Goal: Find specific page/section: Find specific page/section

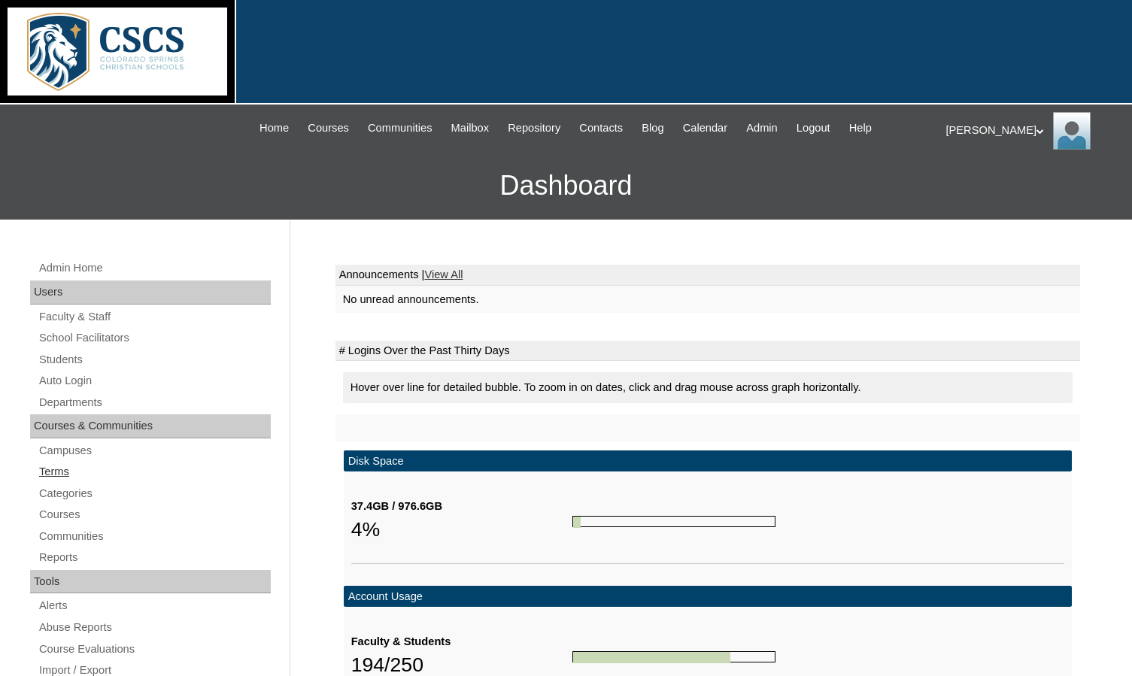
click at [98, 474] on link "Terms" at bounding box center [154, 472] width 233 height 19
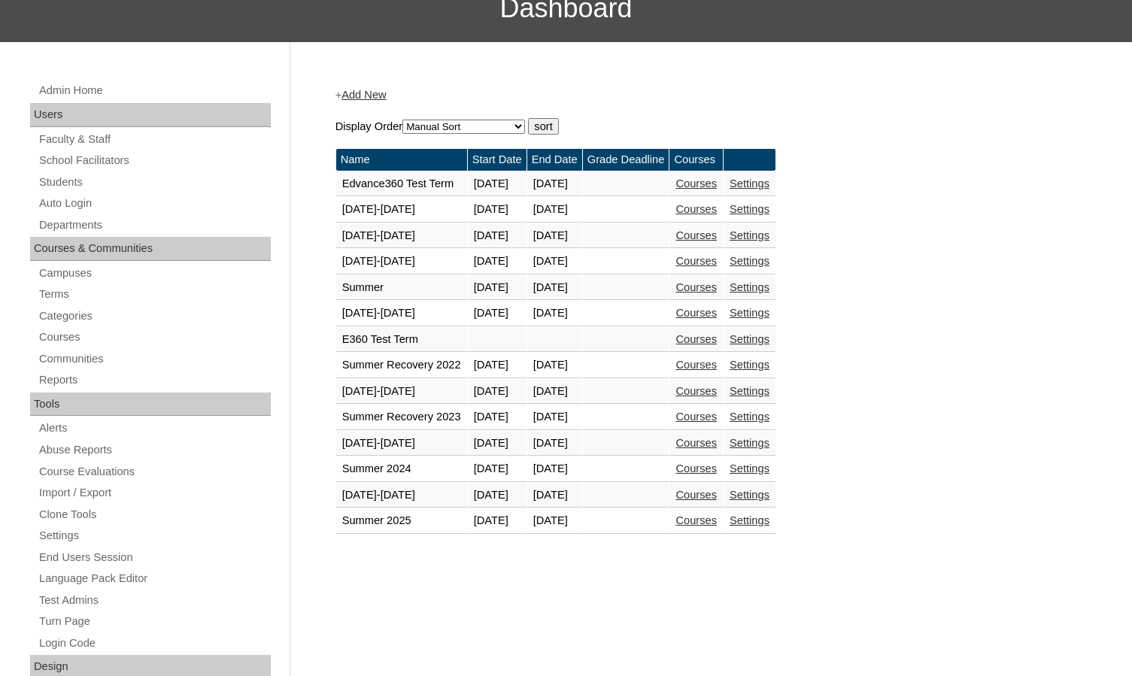
scroll to position [226, 0]
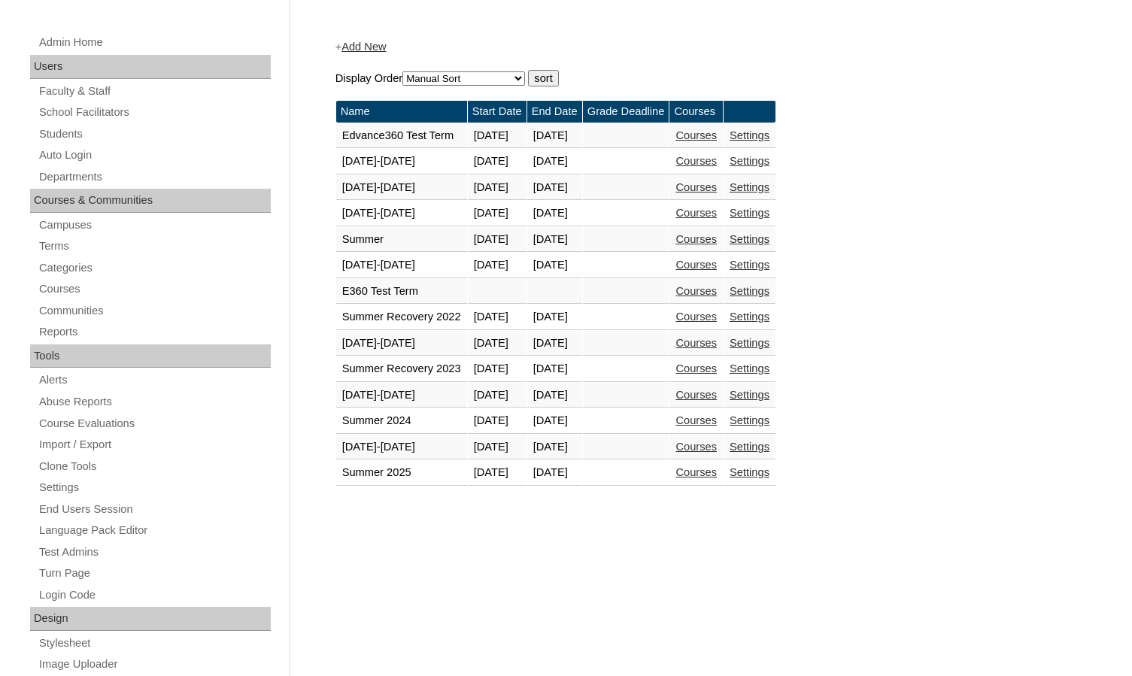
click at [717, 444] on link "Courses" at bounding box center [695, 447] width 41 height 12
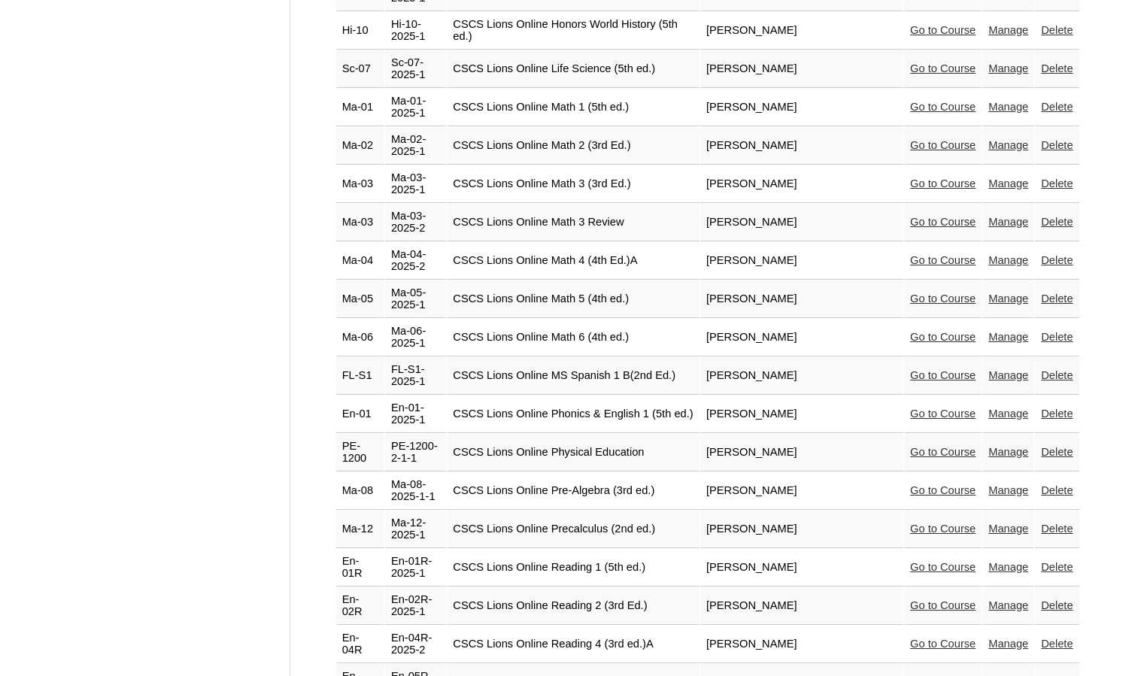
scroll to position [3329, 0]
select select "admin_courses.php?semester=51&page=2"
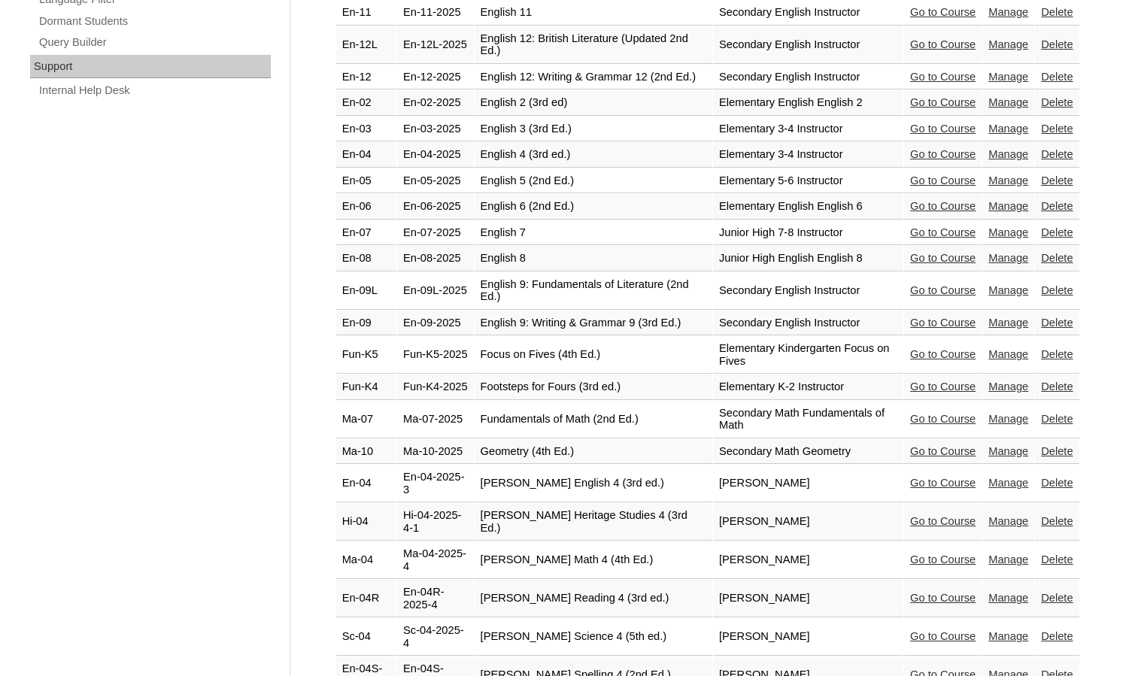
scroll to position [1128, 0]
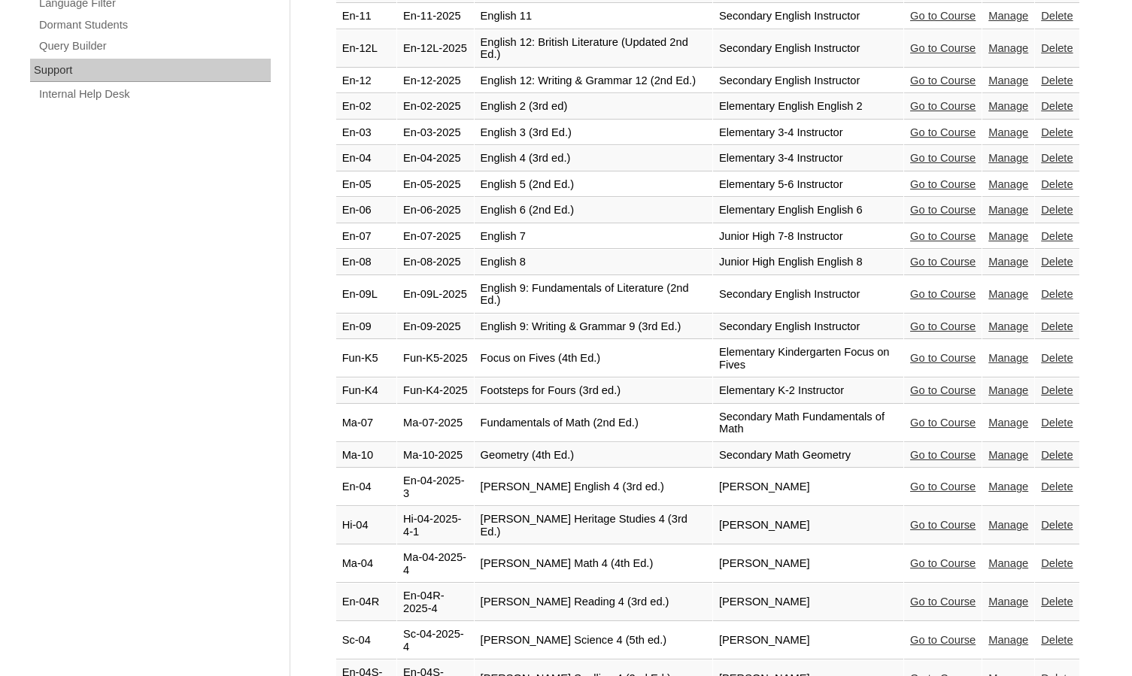
click at [932, 22] on link "Go to Course" at bounding box center [942, 16] width 65 height 12
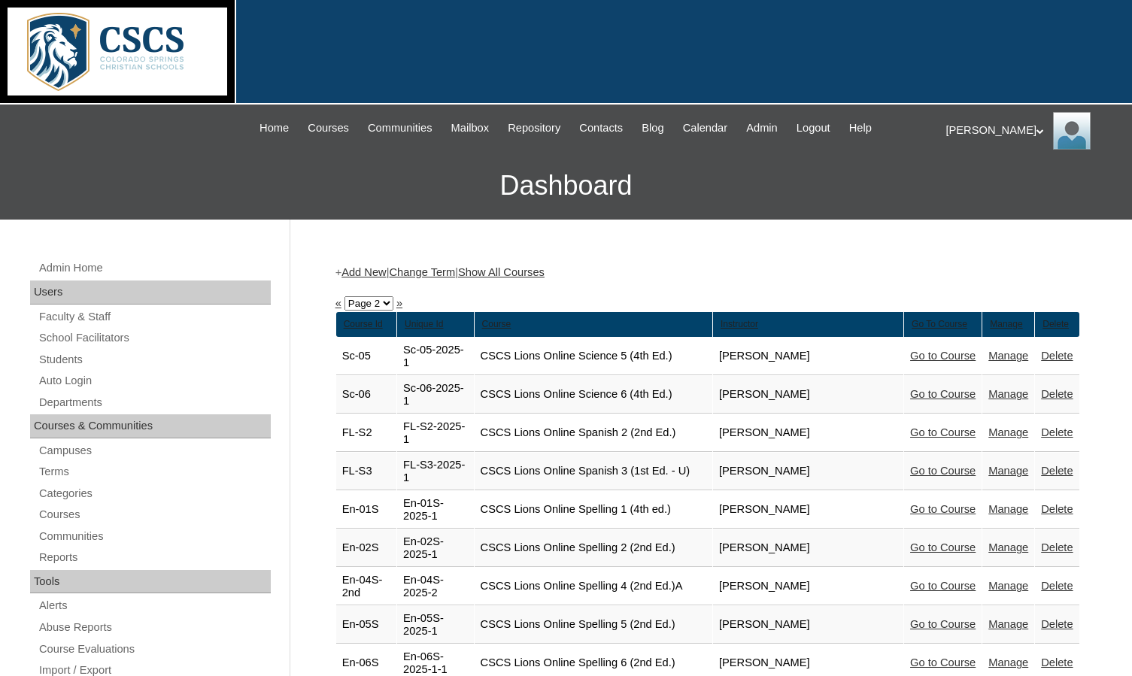
scroll to position [1126, 0]
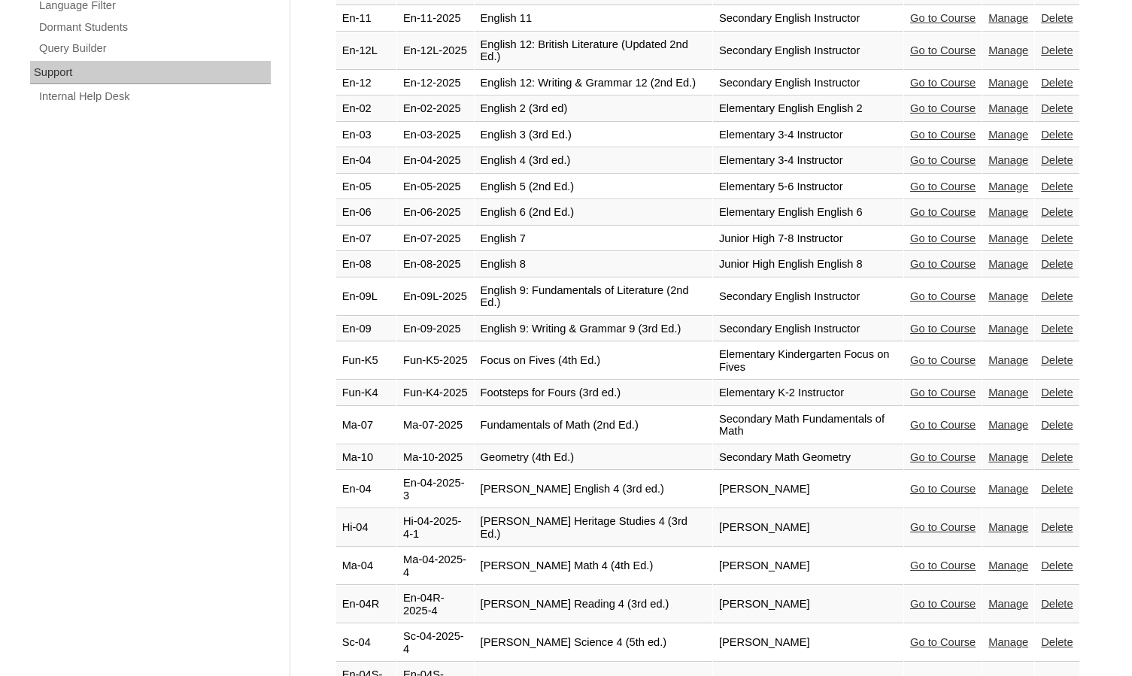
click at [910, 218] on link "Go to Course" at bounding box center [942, 212] width 65 height 12
